Goal: Transaction & Acquisition: Book appointment/travel/reservation

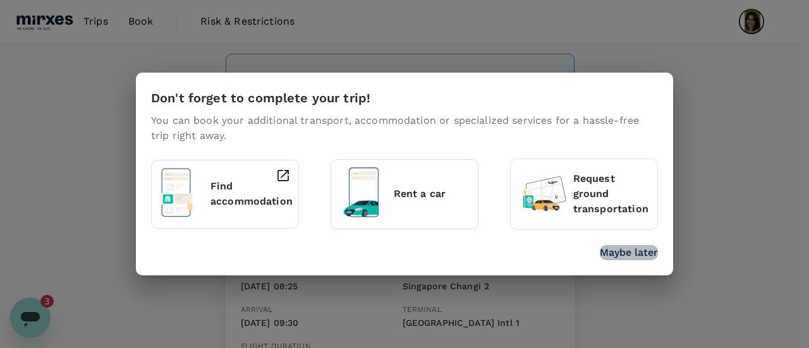
click at [635, 254] on p "Maybe later" at bounding box center [629, 252] width 58 height 15
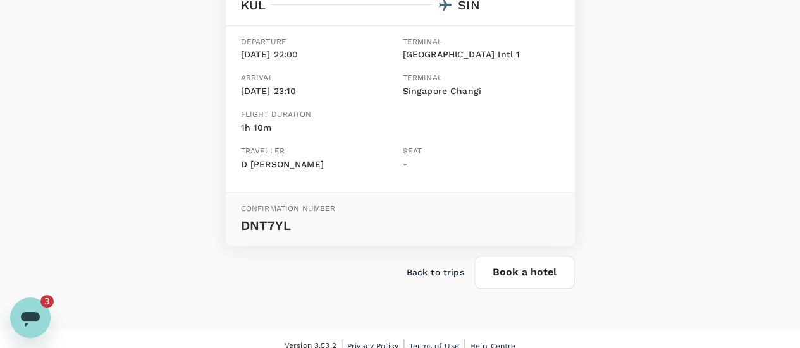
scroll to position [533, 0]
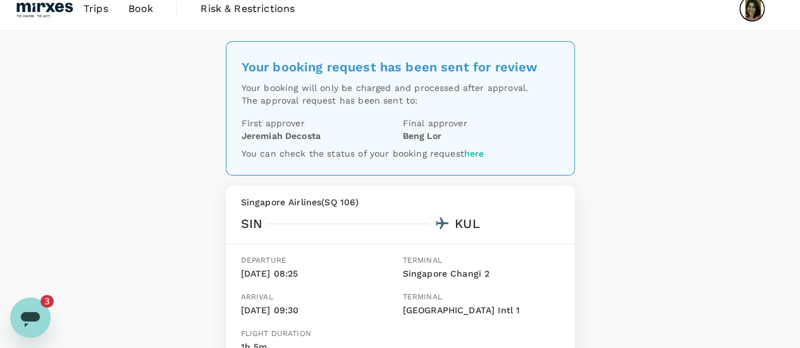
scroll to position [0, 0]
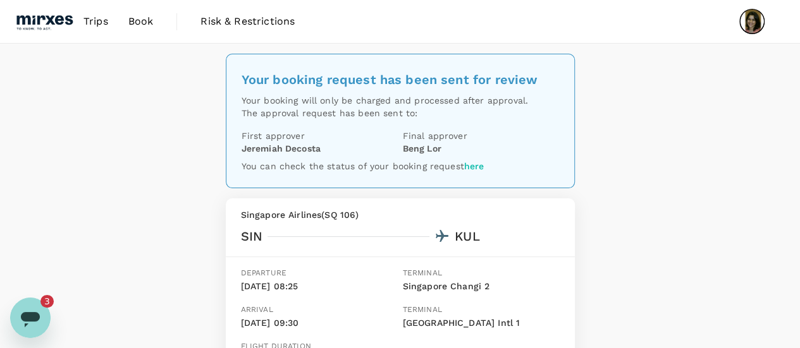
click at [473, 169] on link "here" at bounding box center [474, 166] width 20 height 10
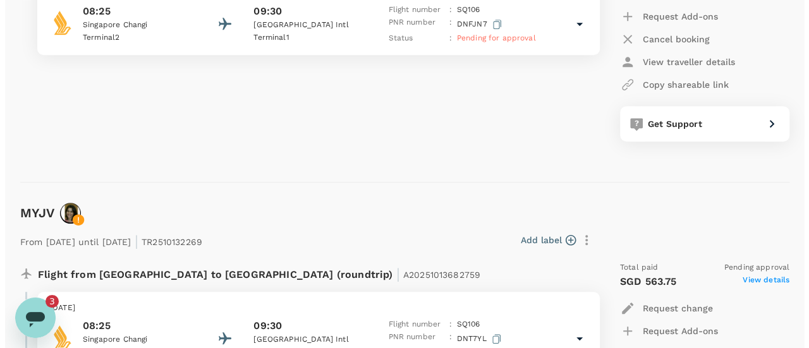
scroll to position [236, 0]
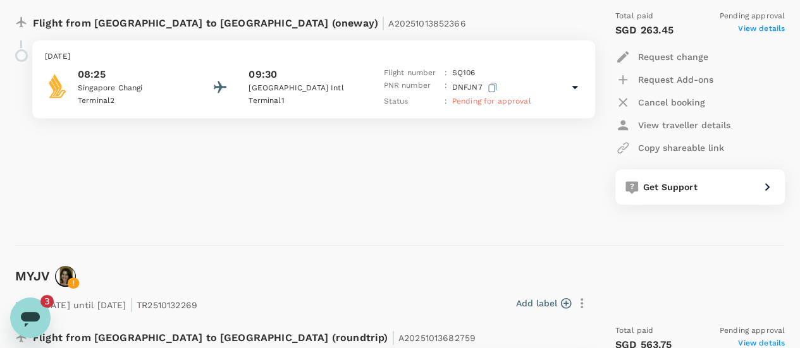
click at [510, 102] on span "Pending for approval" at bounding box center [491, 101] width 79 height 9
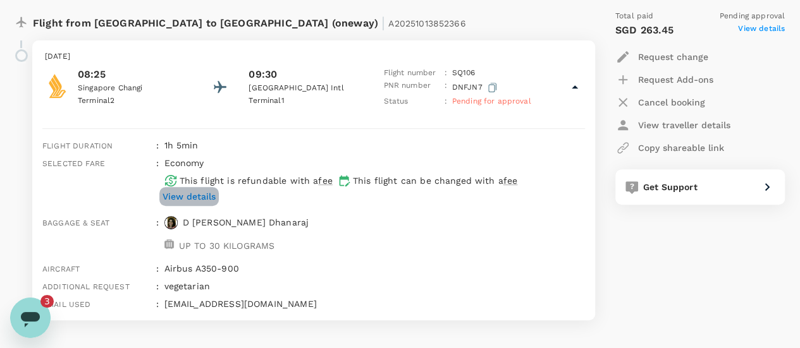
click at [206, 196] on p "View details" at bounding box center [189, 196] width 53 height 13
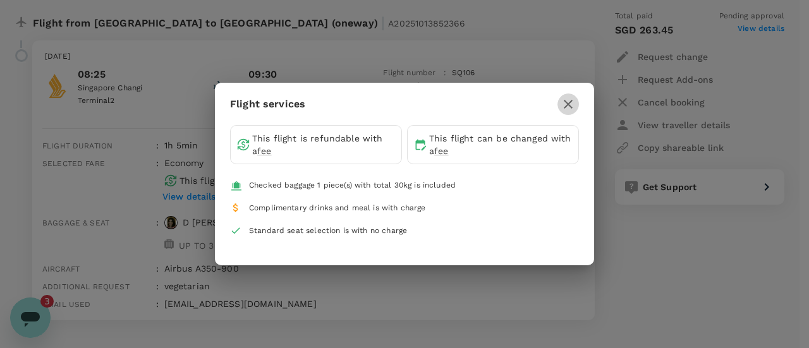
click at [571, 103] on icon "button" at bounding box center [568, 104] width 15 height 15
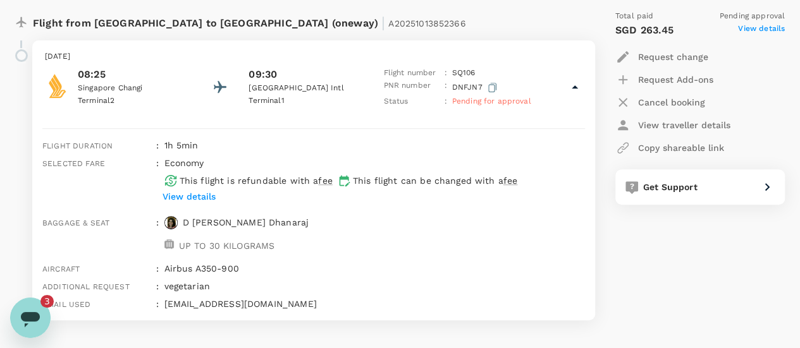
click at [576, 84] on icon at bounding box center [574, 87] width 15 height 15
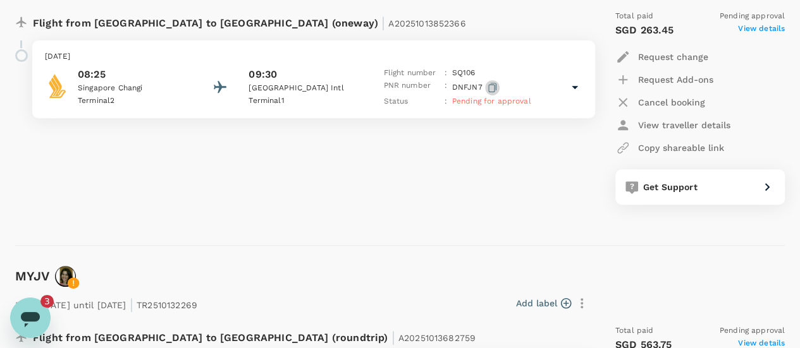
click at [493, 87] on icon "button" at bounding box center [492, 87] width 8 height 9
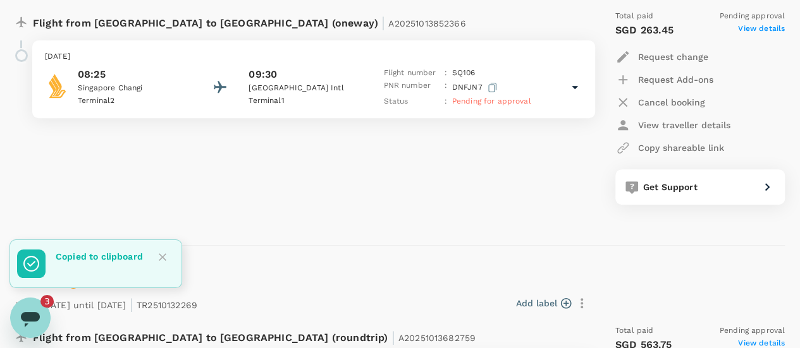
click at [167, 259] on icon "Close" at bounding box center [162, 257] width 13 height 13
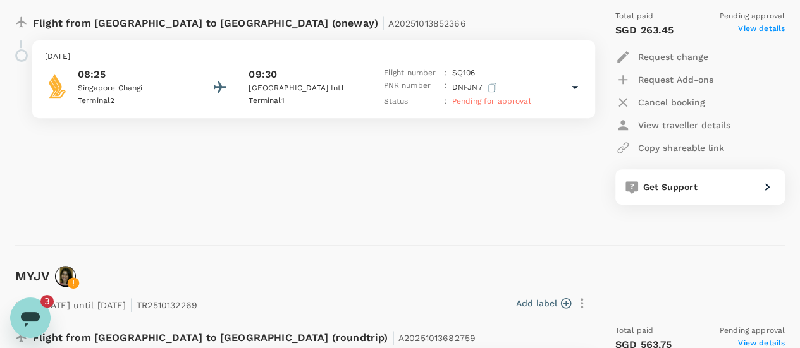
drag, startPoint x: 377, startPoint y: 195, endPoint x: 605, endPoint y: 70, distance: 260.4
click at [409, 181] on div "Flight from [GEOGRAPHIC_DATA] to [GEOGRAPHIC_DATA] (oneway) | A20251013852366 […" at bounding box center [297, 107] width 585 height 215
click at [672, 99] on p "Cancel booking" at bounding box center [671, 102] width 67 height 13
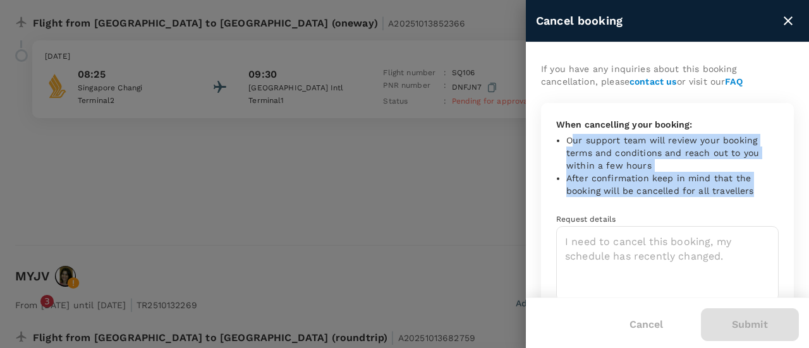
drag, startPoint x: 574, startPoint y: 133, endPoint x: 770, endPoint y: 190, distance: 204.1
click at [770, 190] on div "When cancelling your booking: Our support team will review your booking terms a…" at bounding box center [667, 225] width 253 height 245
click at [726, 195] on li "After confirmation keep in mind that the booking will be cancelled for all trav…" at bounding box center [673, 184] width 212 height 25
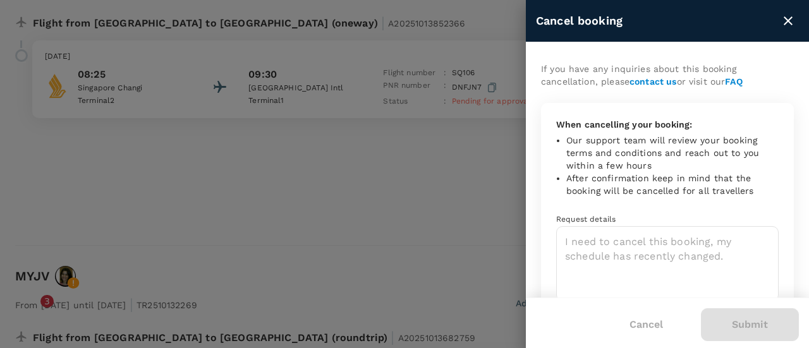
click at [723, 204] on div "When cancelling your booking: Our support team will review your booking terms a…" at bounding box center [667, 225] width 253 height 245
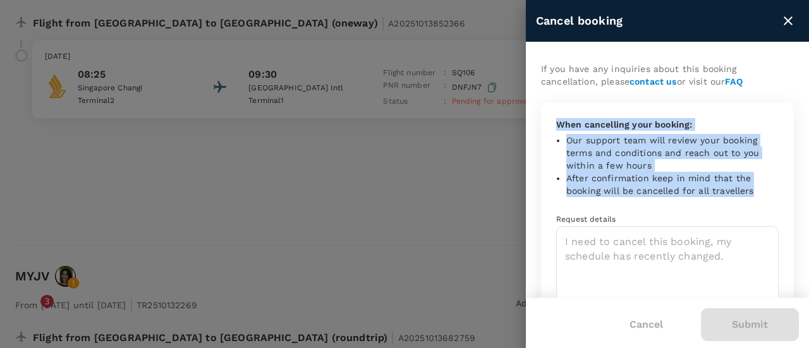
drag, startPoint x: 755, startPoint y: 189, endPoint x: 553, endPoint y: 125, distance: 211.8
click at [553, 125] on div "When cancelling your booking: Our support team will review your booking terms a…" at bounding box center [667, 225] width 253 height 245
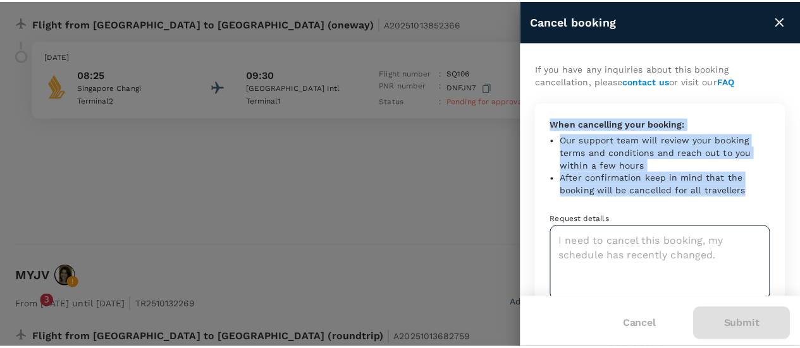
scroll to position [69, 0]
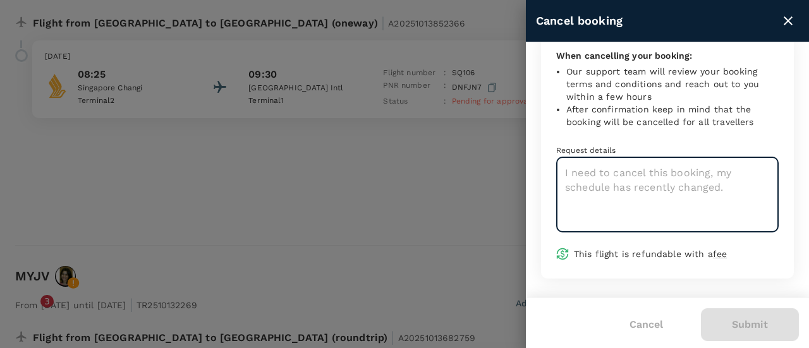
drag, startPoint x: 739, startPoint y: 183, endPoint x: 560, endPoint y: 159, distance: 180.0
click at [560, 159] on textarea at bounding box center [667, 194] width 223 height 75
click at [562, 150] on span "Request details" at bounding box center [585, 150] width 59 height 9
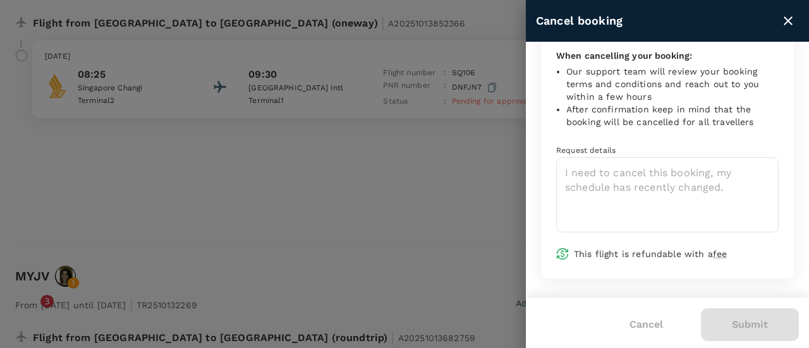
click at [783, 17] on icon "close" at bounding box center [788, 20] width 15 height 15
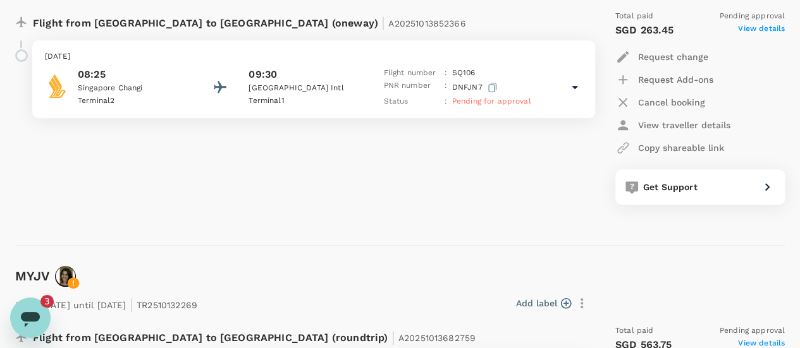
click at [470, 217] on div "Flight from [GEOGRAPHIC_DATA] to [GEOGRAPHIC_DATA] (oneway) | A20251013852366 […" at bounding box center [400, 112] width 770 height 225
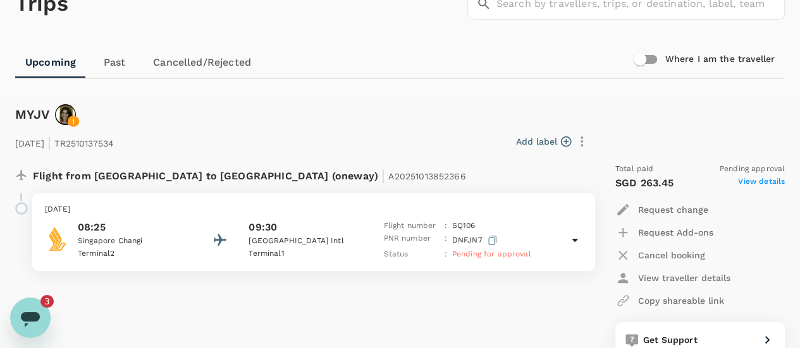
scroll to position [0, 0]
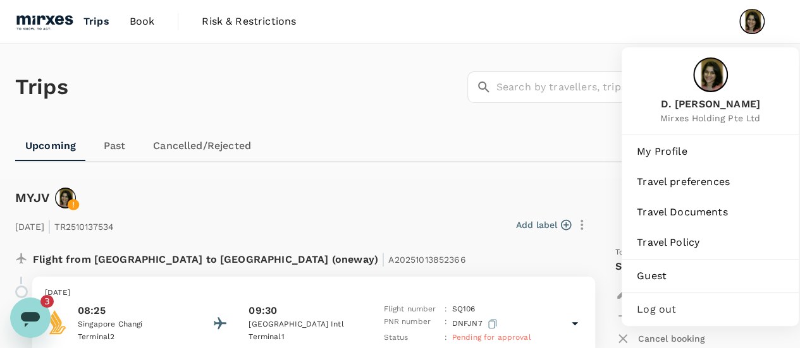
click at [758, 25] on img at bounding box center [751, 21] width 25 height 25
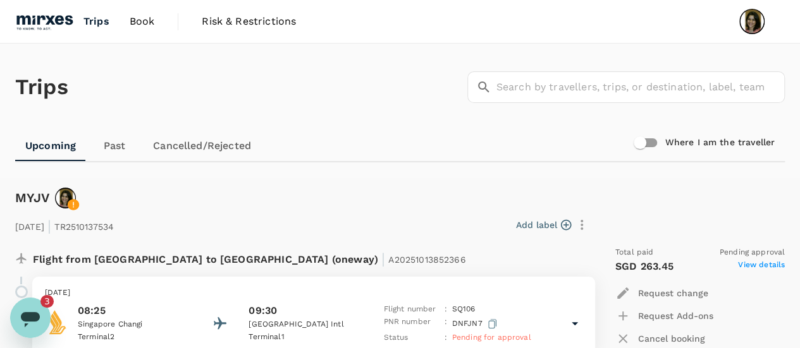
click at [745, 25] on img at bounding box center [751, 21] width 25 height 25
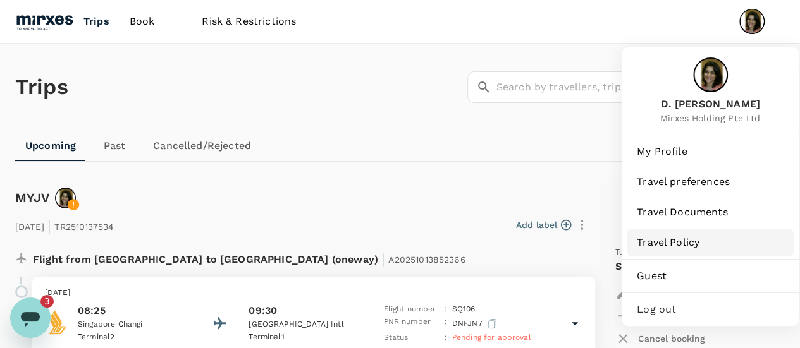
click at [653, 236] on span "Travel Policy" at bounding box center [710, 242] width 147 height 15
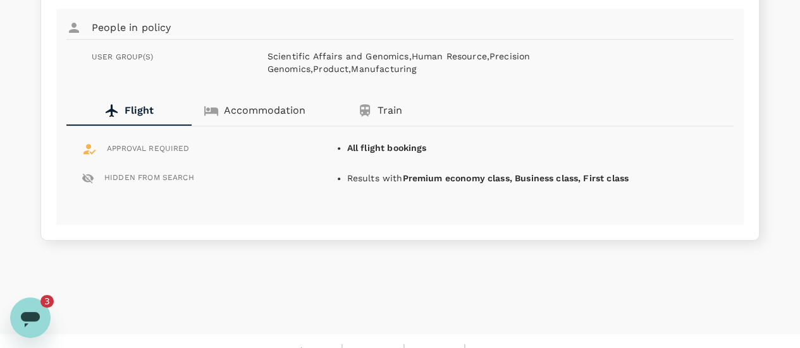
scroll to position [266, 0]
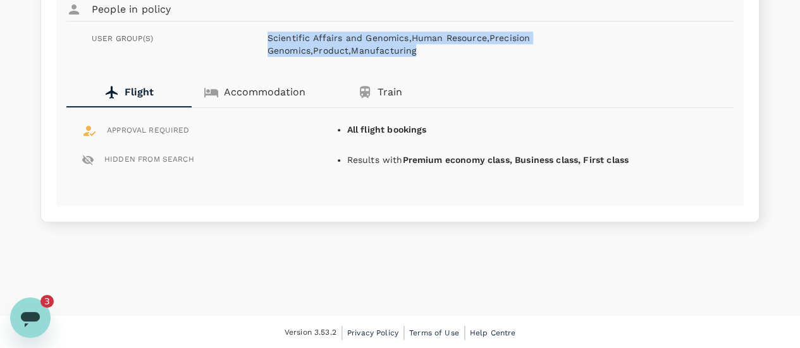
drag, startPoint x: 266, startPoint y: 43, endPoint x: 356, endPoint y: 54, distance: 91.1
click at [356, 54] on div "Scientific Affairs and Genomics, Human Resource, Precision Genomics, Product, M…" at bounding box center [477, 44] width 461 height 25
click at [373, 55] on p "Scientific Affairs and Genomics, Human Resource, Precision Genomics, Product, M…" at bounding box center [472, 44] width 410 height 25
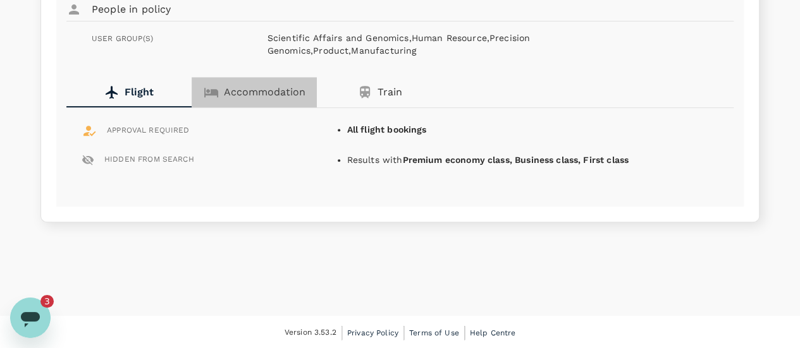
click at [234, 89] on p "Accommodation" at bounding box center [265, 92] width 82 height 15
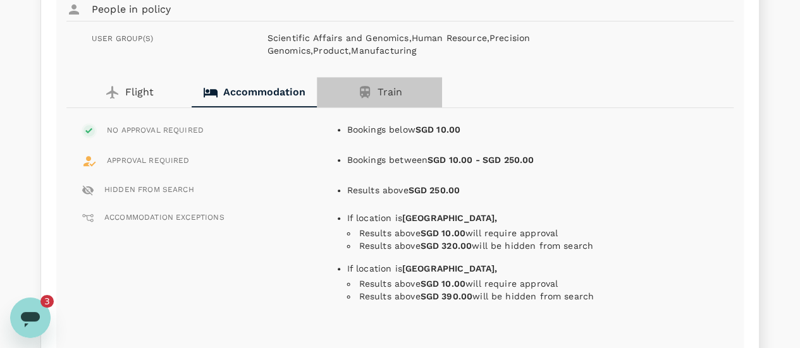
click at [386, 87] on p "Train" at bounding box center [390, 92] width 25 height 15
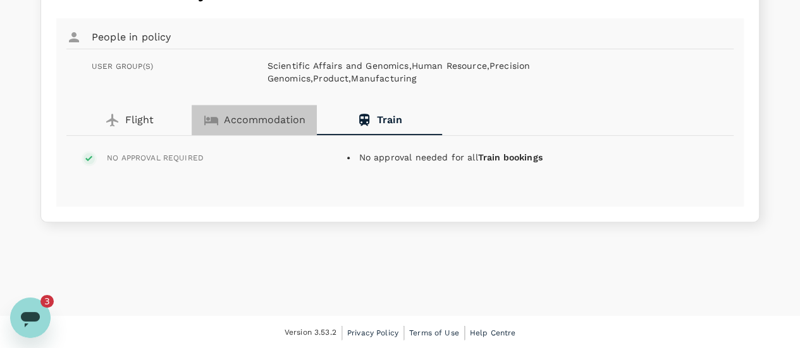
click at [245, 113] on p "Accommodation" at bounding box center [265, 120] width 82 height 15
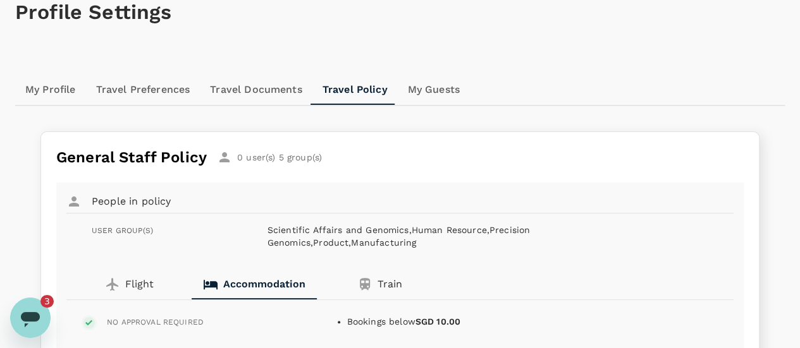
scroll to position [0, 0]
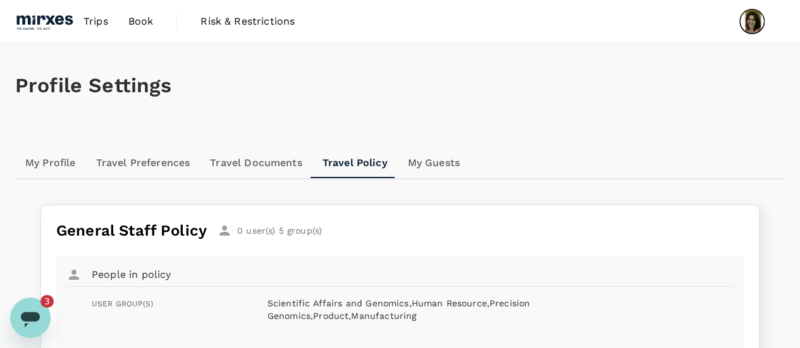
click at [138, 18] on span "Book" at bounding box center [140, 21] width 25 height 15
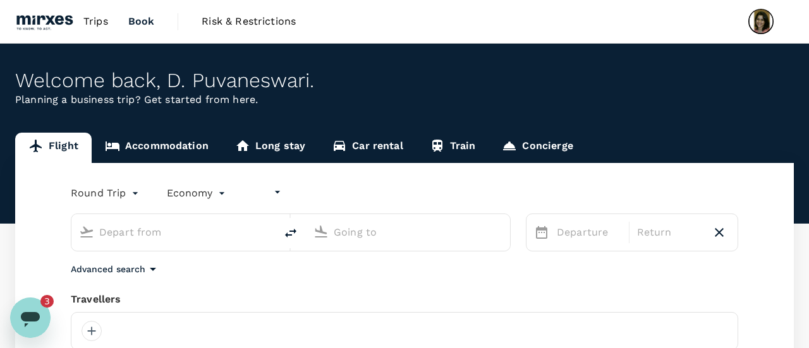
type input "undefined, undefined (any)"
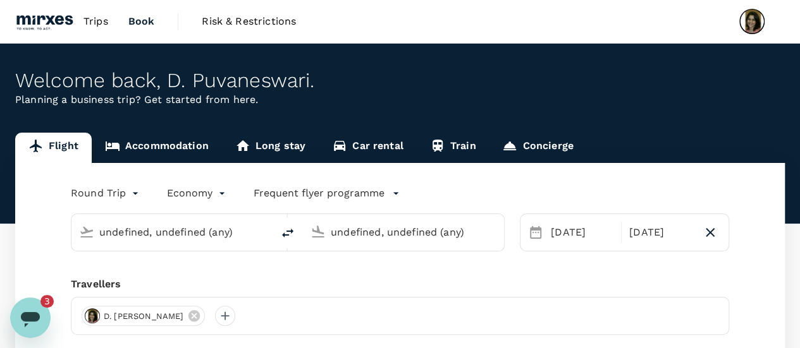
type input "[GEOGRAPHIC_DATA], [GEOGRAPHIC_DATA] (any)"
type input "Kuala Lumpur Intl ([GEOGRAPHIC_DATA])"
type input "[GEOGRAPHIC_DATA], [GEOGRAPHIC_DATA] (any)"
type input "Kuala Lumpur Intl ([GEOGRAPHIC_DATA])"
click at [189, 147] on link "Accommodation" at bounding box center [157, 148] width 130 height 30
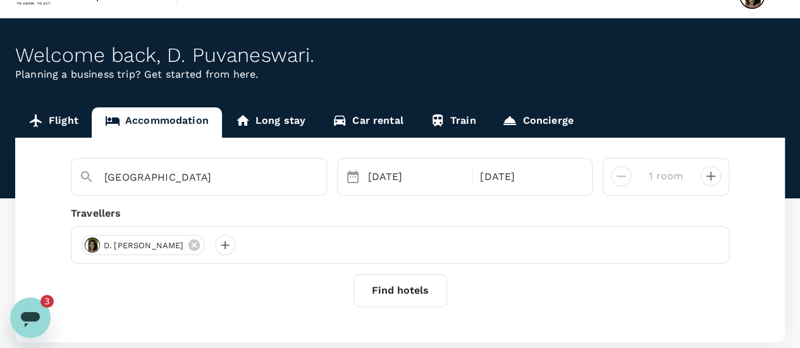
scroll to position [63, 0]
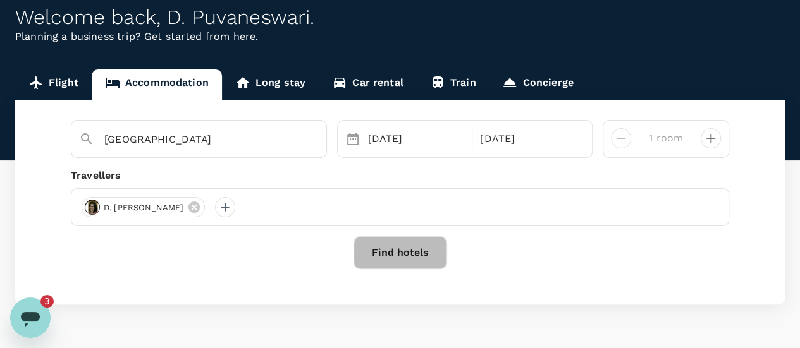
click at [407, 260] on button "Find hotels" at bounding box center [400, 252] width 94 height 33
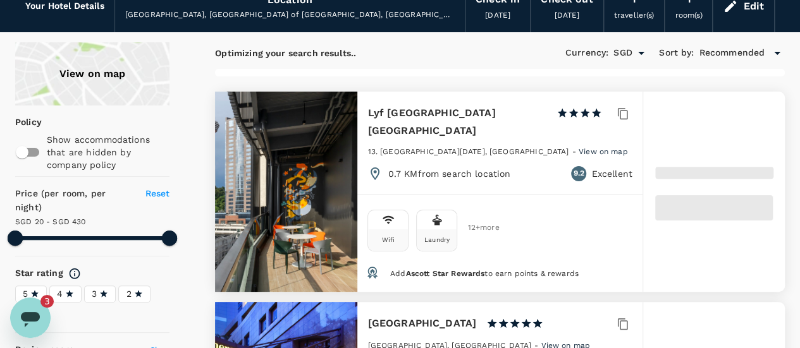
type input "430.19"
type input "13.19"
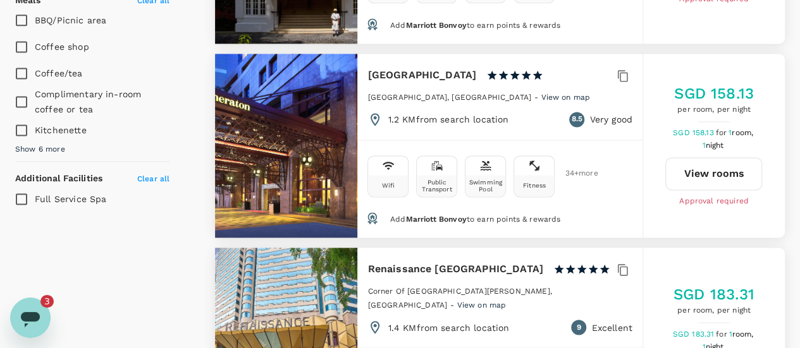
type input "499.19"
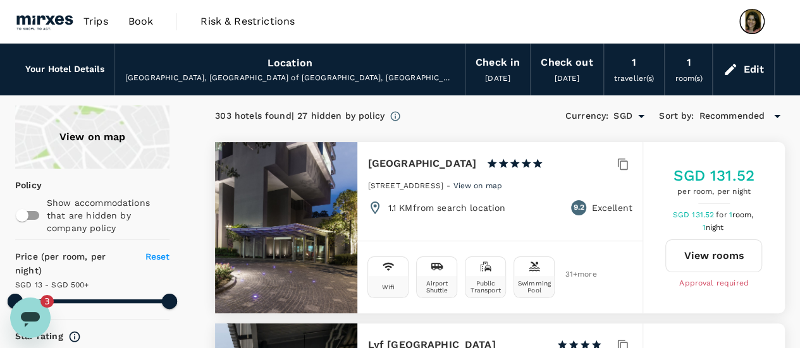
click at [286, 67] on div "Location" at bounding box center [289, 63] width 45 height 18
click at [742, 63] on div "Edit" at bounding box center [743, 69] width 61 height 44
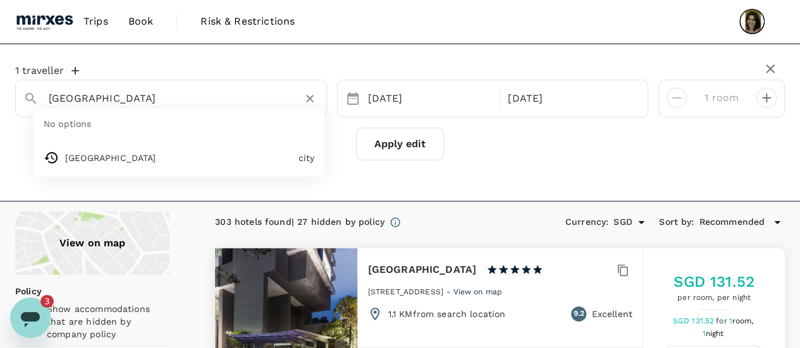
click at [186, 97] on input "[GEOGRAPHIC_DATA]" at bounding box center [166, 99] width 235 height 20
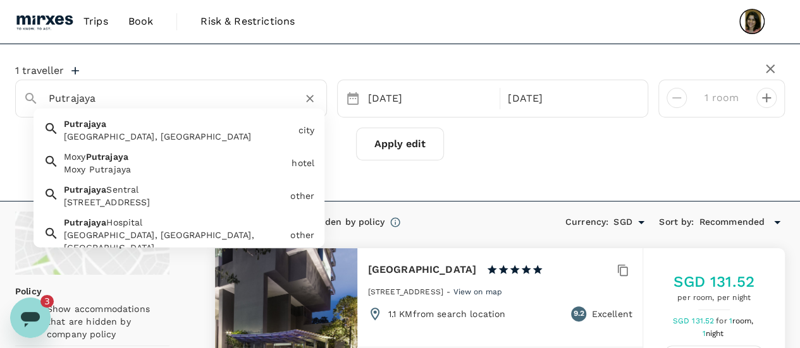
click at [172, 136] on div "[GEOGRAPHIC_DATA], [GEOGRAPHIC_DATA]" at bounding box center [178, 136] width 229 height 13
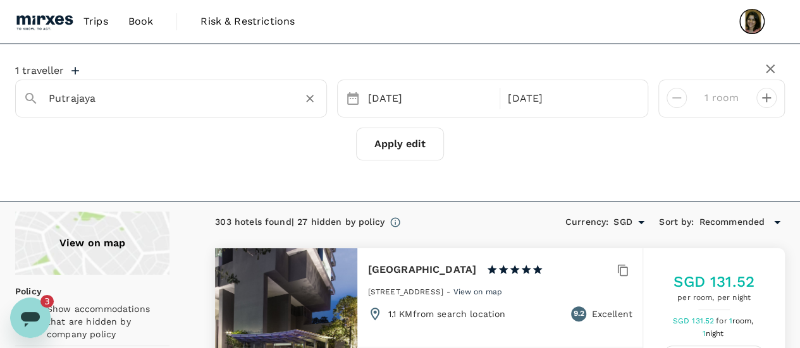
type input "Putrajaya"
click at [419, 150] on button "Apply edit" at bounding box center [400, 144] width 88 height 33
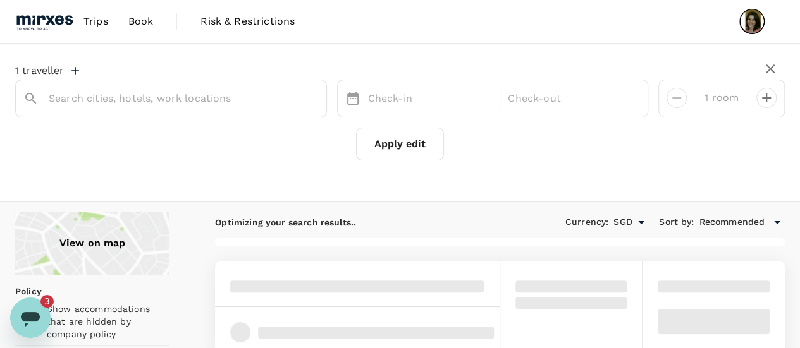
type input "Putrajaya"
type input "238.85"
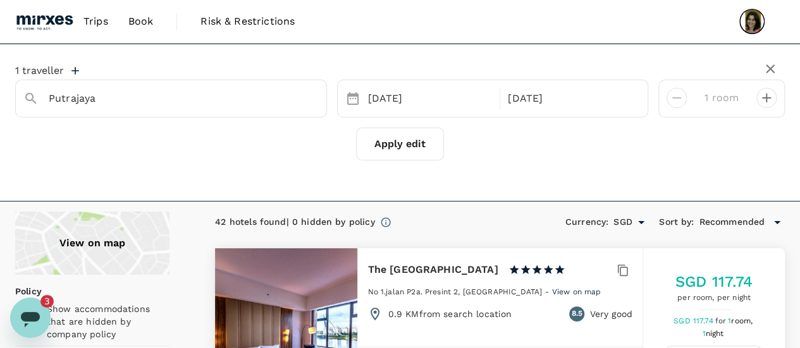
type input "22.85"
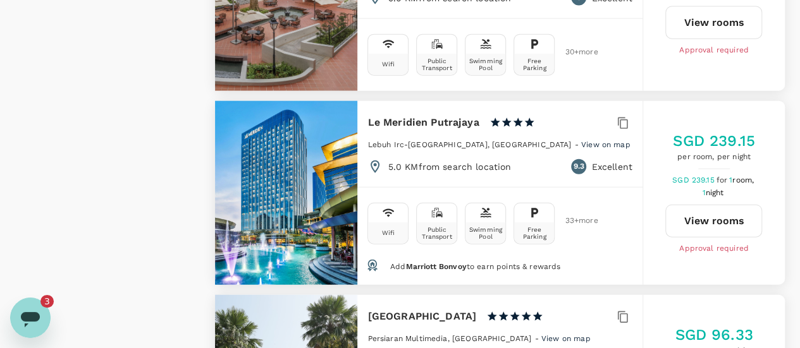
scroll to position [1518, 0]
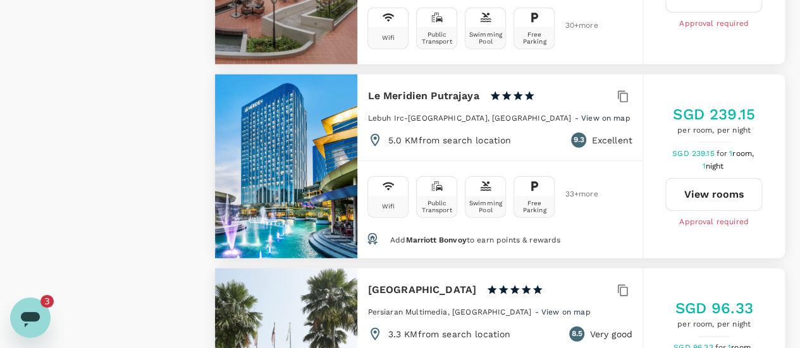
type input "238.85"
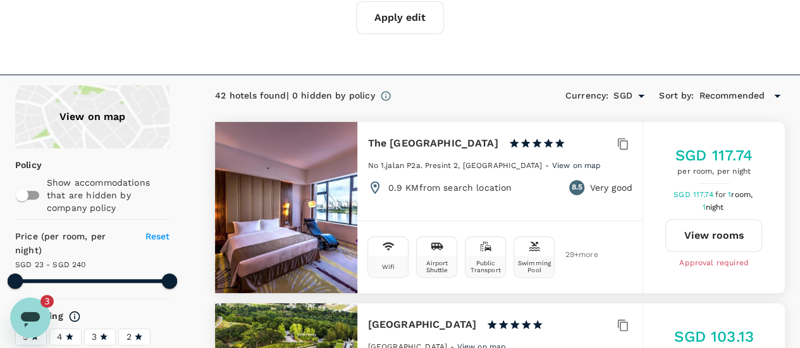
scroll to position [0, 0]
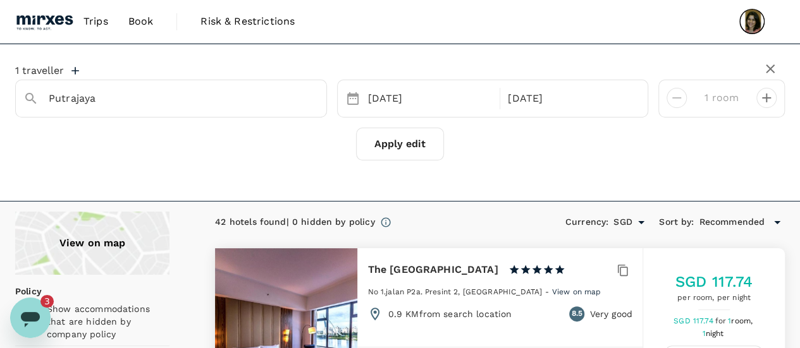
click at [96, 19] on span "Trips" at bounding box center [95, 21] width 25 height 15
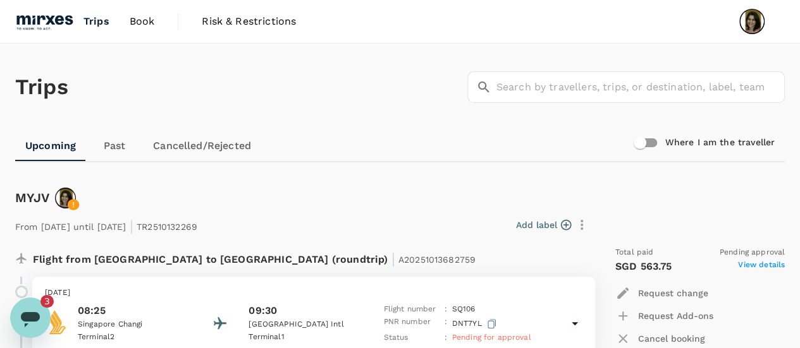
click at [177, 138] on link "Cancelled/Rejected" at bounding box center [202, 146] width 118 height 30
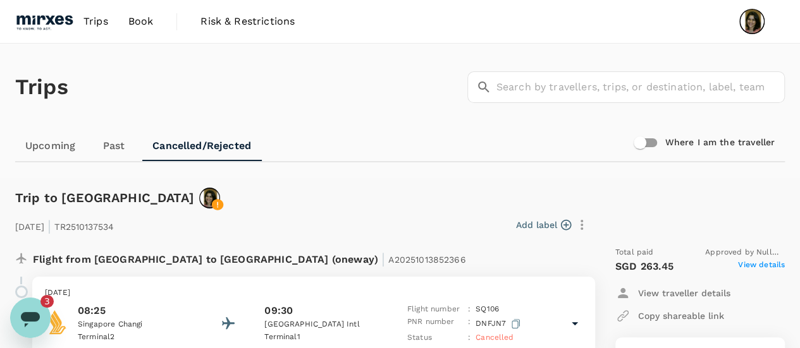
click at [40, 148] on link "Upcoming" at bounding box center [50, 146] width 70 height 30
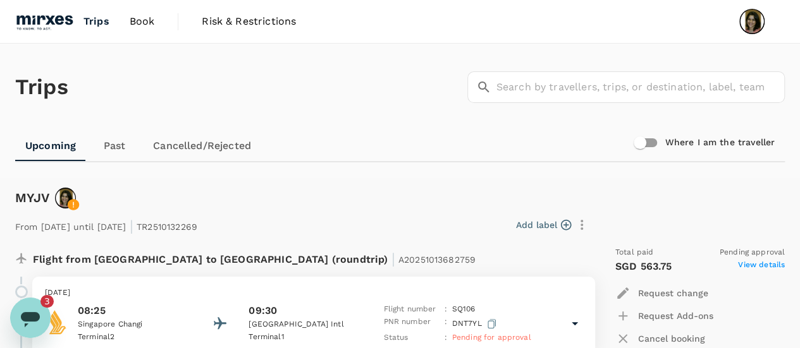
drag, startPoint x: 434, startPoint y: 128, endPoint x: 507, endPoint y: 128, distance: 73.4
click at [462, 128] on div "Trips ​ ​" at bounding box center [397, 85] width 775 height 92
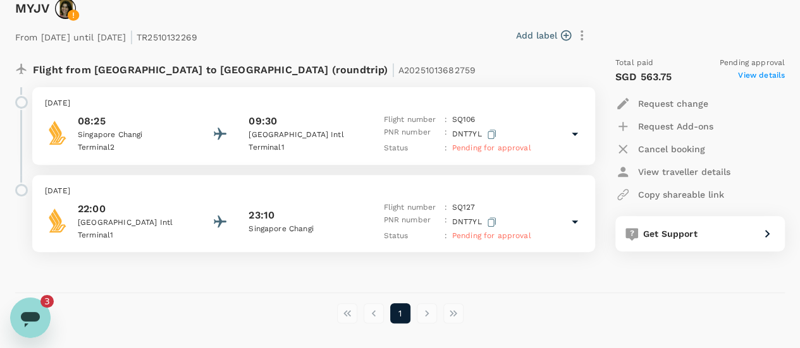
scroll to position [238, 0]
